Goal: Task Accomplishment & Management: Use online tool/utility

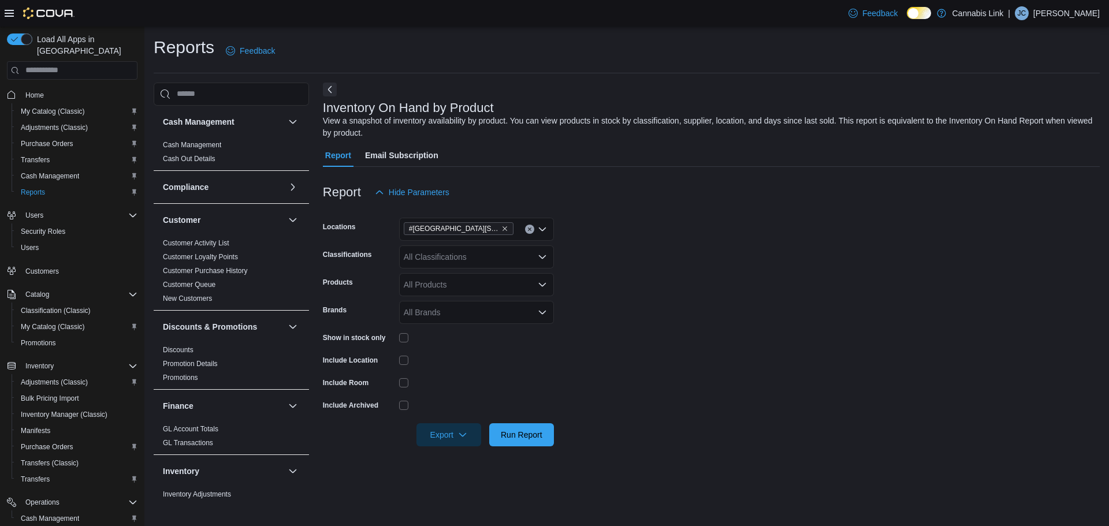
scroll to position [173, 0]
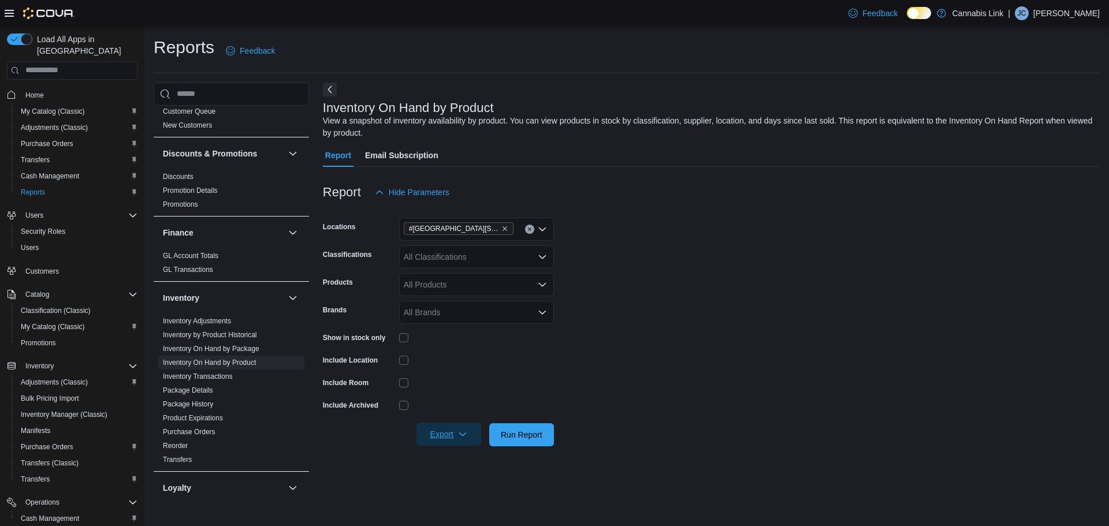
click at [448, 435] on span "Export" at bounding box center [449, 434] width 51 height 23
click at [454, 359] on button "Export to Excel" at bounding box center [451, 365] width 66 height 23
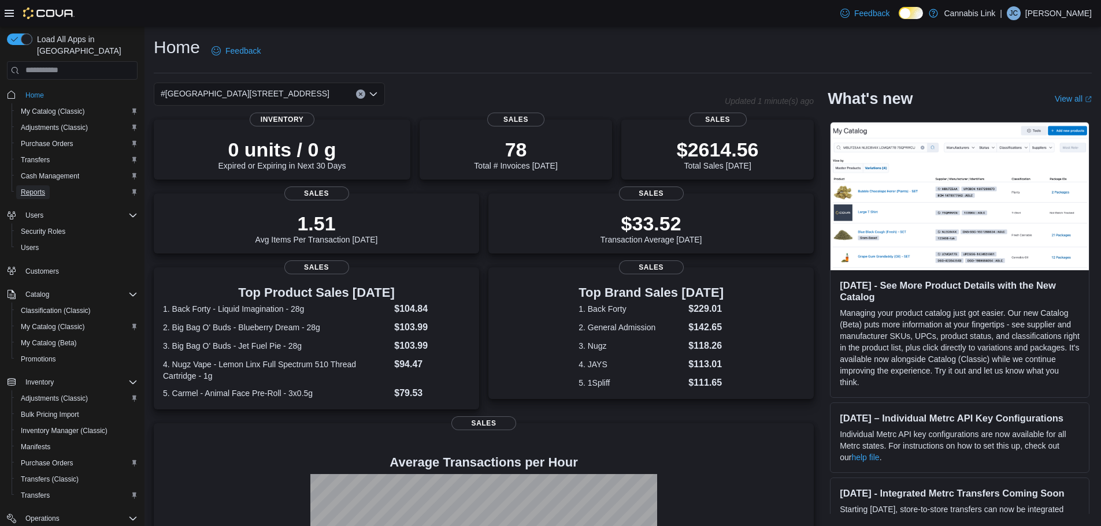
click at [38, 188] on span "Reports" at bounding box center [33, 192] width 24 height 9
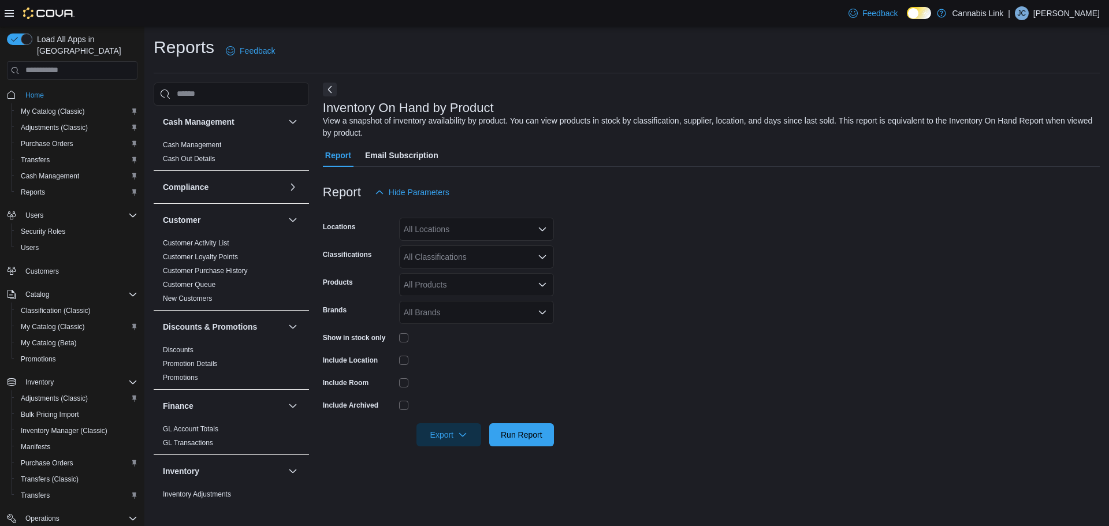
click at [424, 220] on div "All Locations" at bounding box center [476, 229] width 155 height 23
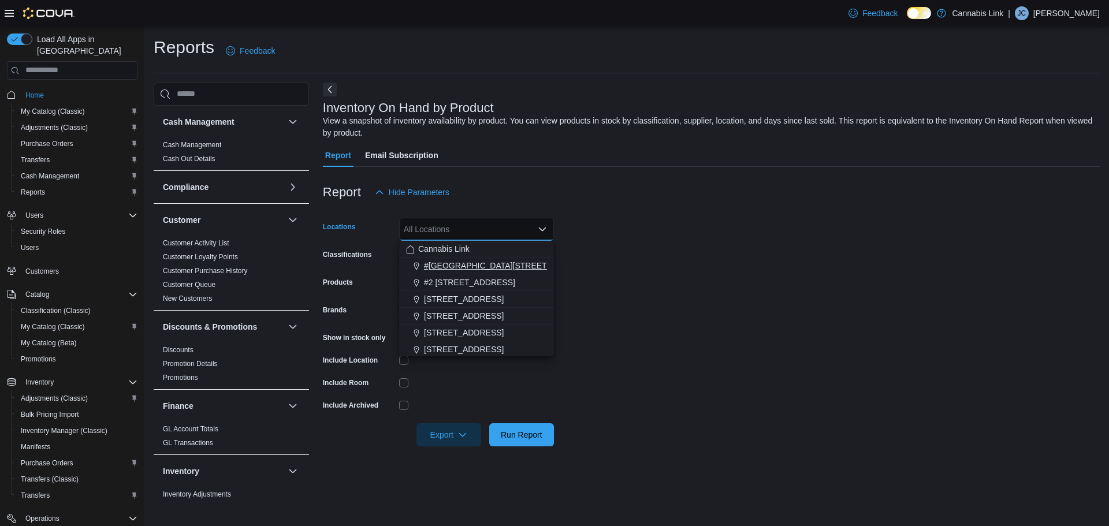
click at [444, 268] on span "#1 1175 Hyde Park Road, Unit 2B" at bounding box center [508, 266] width 169 height 12
click at [741, 257] on form "Locations #1 1175 Hyde Park Road, Unit 2B Combo box. Selected. #1 1175 Hyde Par…" at bounding box center [711, 325] width 777 height 243
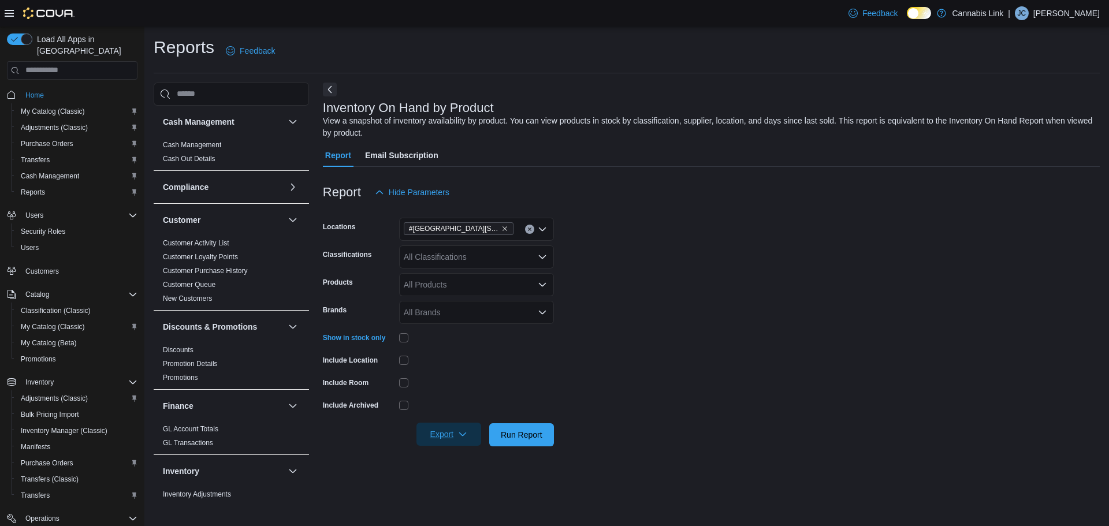
click at [458, 438] on icon "button" at bounding box center [462, 434] width 9 height 9
click at [458, 373] on button "Export to Excel" at bounding box center [451, 365] width 66 height 23
